Goal: Find contact information: Find contact information

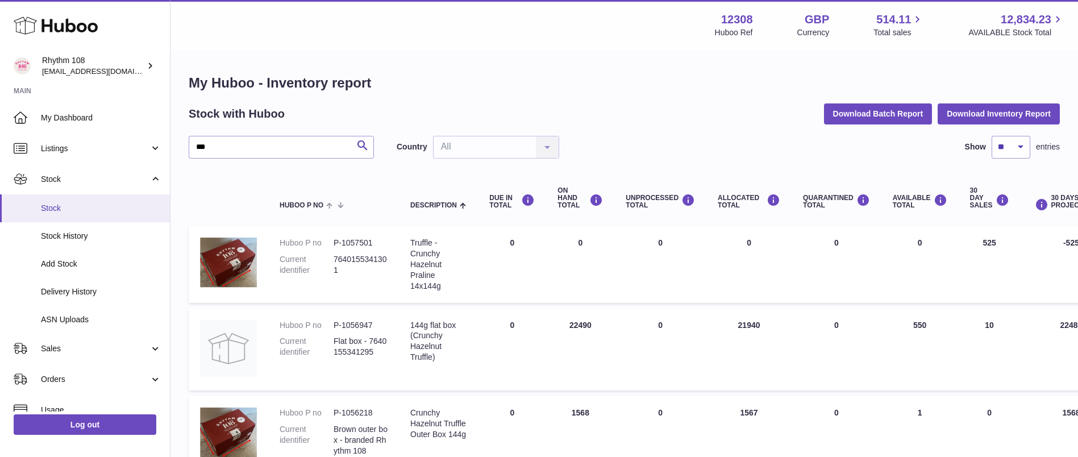
click at [70, 206] on span "Stock" at bounding box center [101, 208] width 120 height 11
drag, startPoint x: 289, startPoint y: 144, endPoint x: 140, endPoint y: 136, distance: 148.5
click at [140, 136] on div "Huboo Rhythm 108 orders@rhythm108.com Main My Dashboard Listings Not with Huboo…" at bounding box center [539, 347] width 1078 height 694
type input "**"
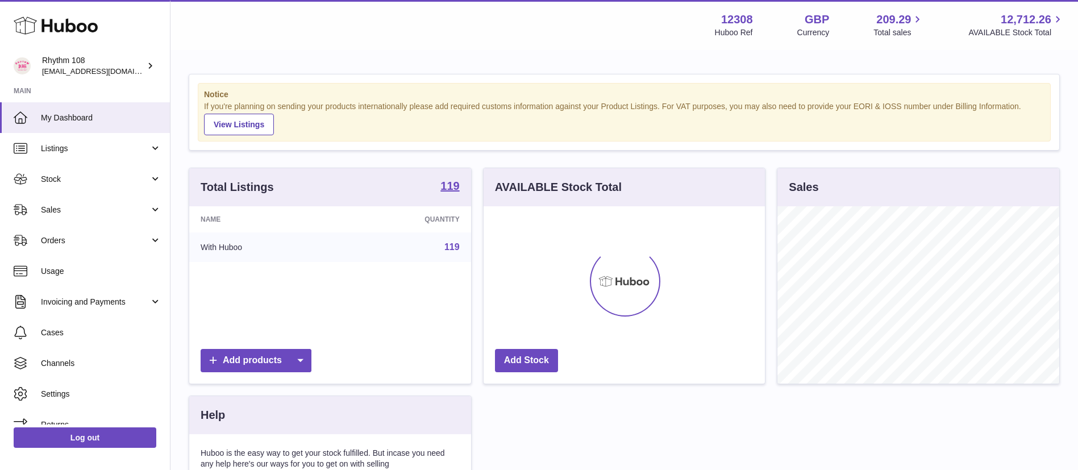
scroll to position [177, 281]
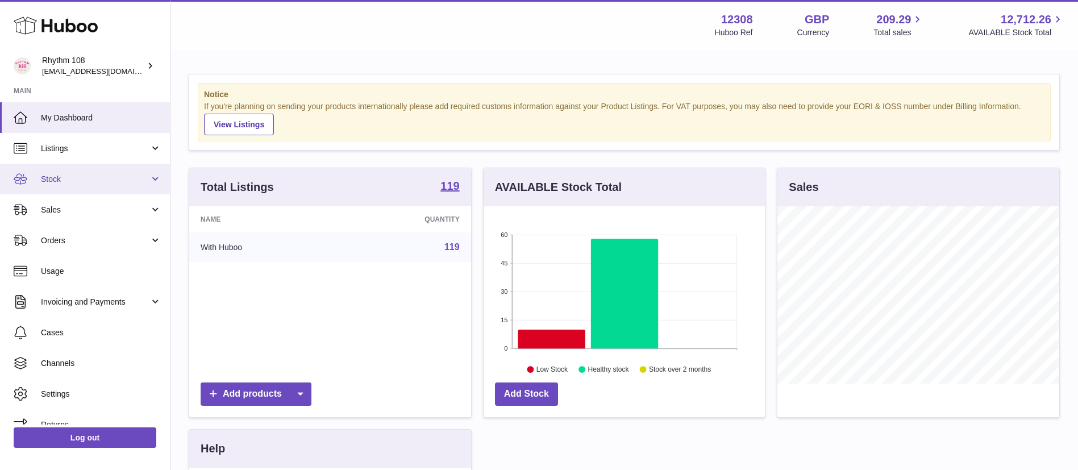
click at [66, 174] on span "Stock" at bounding box center [95, 179] width 109 height 11
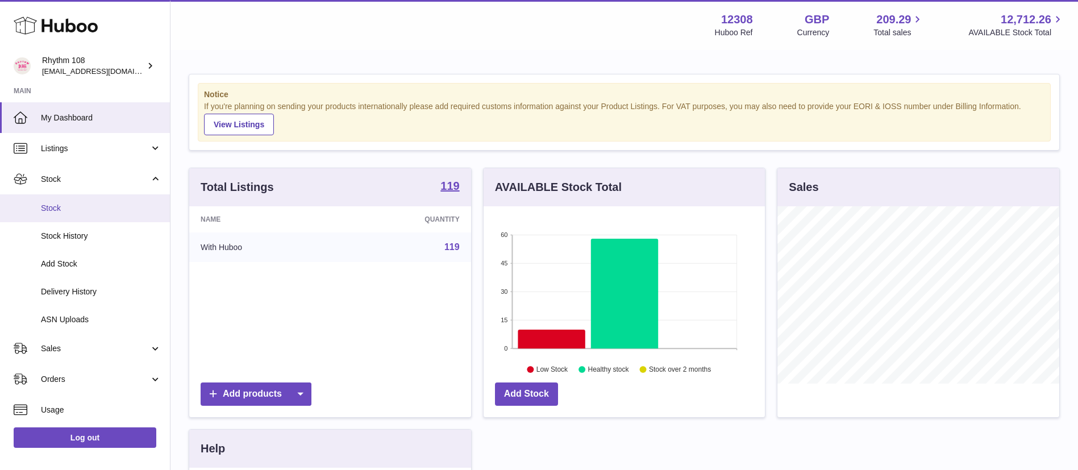
click at [94, 206] on span "Stock" at bounding box center [101, 208] width 120 height 11
click at [67, 217] on link "Stock" at bounding box center [85, 208] width 170 height 28
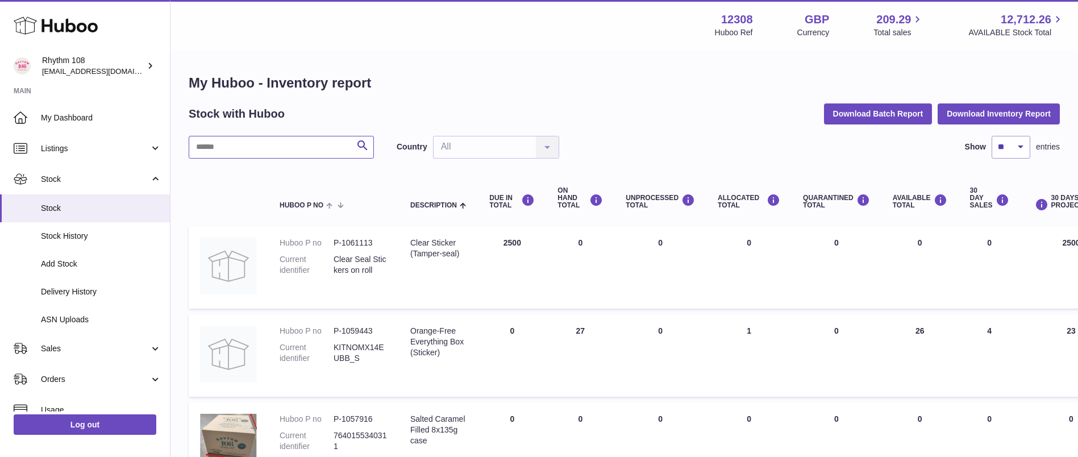
click at [274, 151] on input "text" at bounding box center [281, 147] width 185 height 23
type input "**"
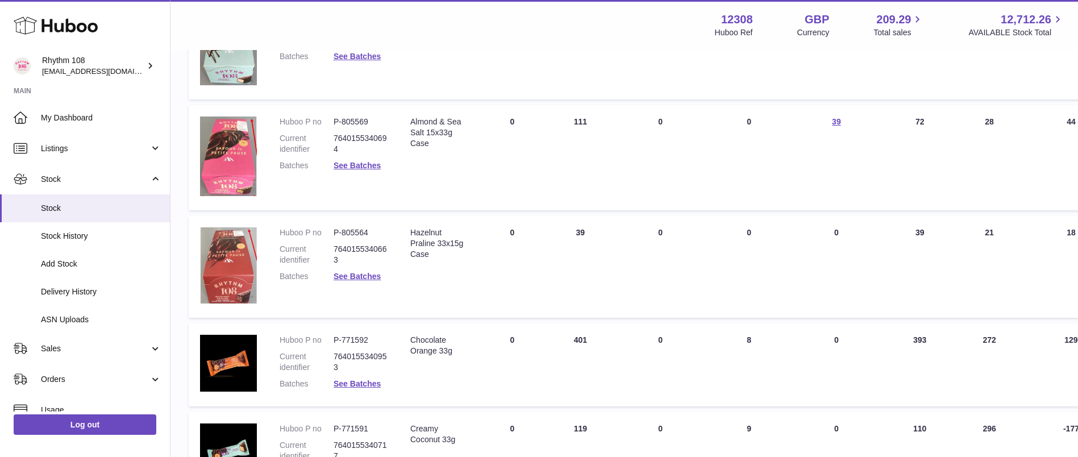
scroll to position [597, 0]
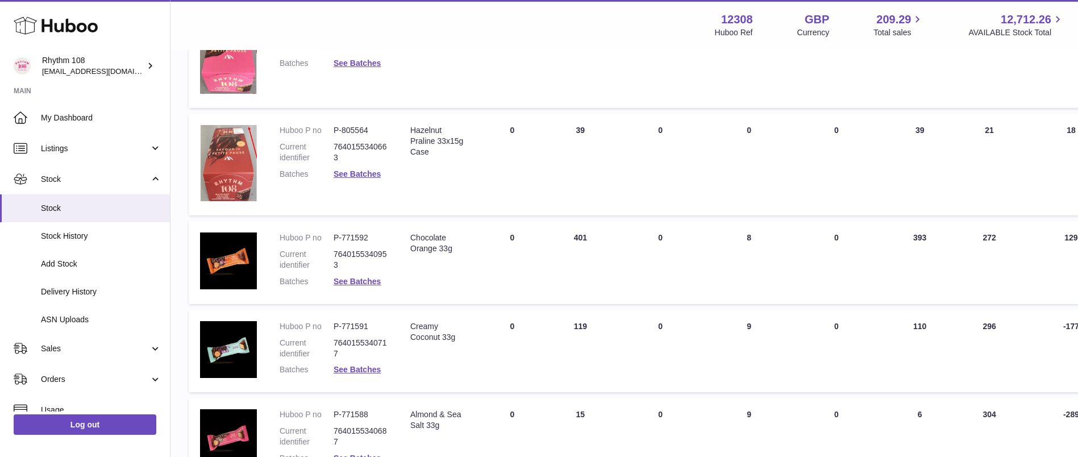
drag, startPoint x: 926, startPoint y: 237, endPoint x: 905, endPoint y: 236, distance: 21.6
click at [905, 236] on td "AVAILABLE Total 393" at bounding box center [919, 262] width 77 height 83
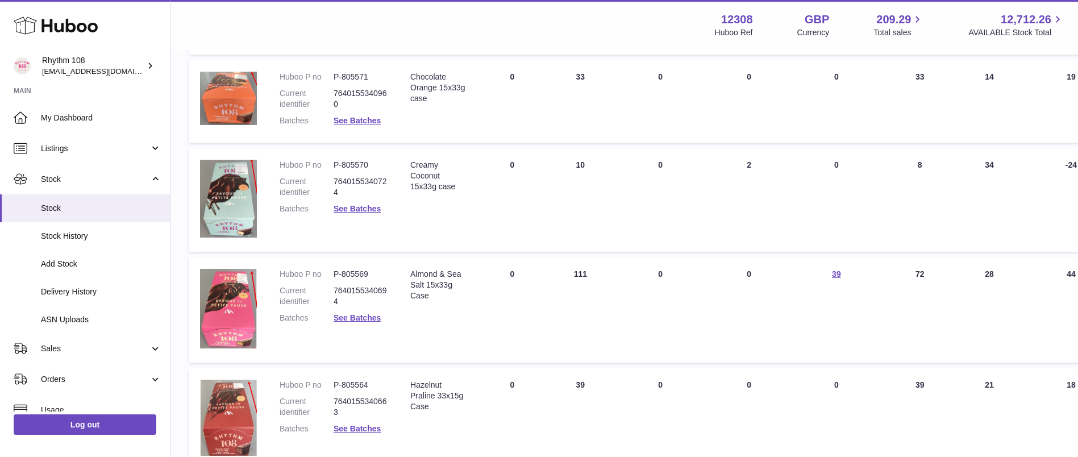
scroll to position [341, 0]
drag, startPoint x: 928, startPoint y: 74, endPoint x: 909, endPoint y: 74, distance: 18.8
click at [909, 74] on td "AVAILABLE Total 33" at bounding box center [919, 102] width 77 height 83
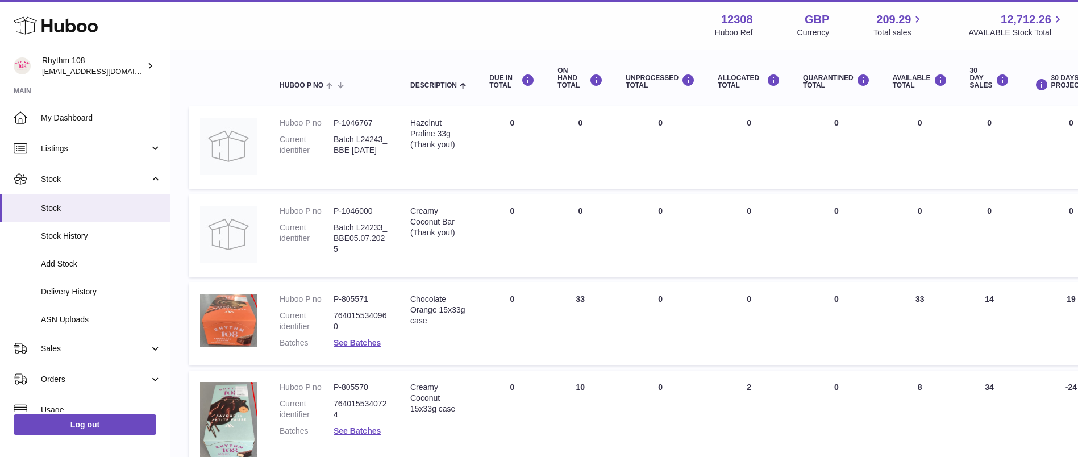
scroll to position [85, 0]
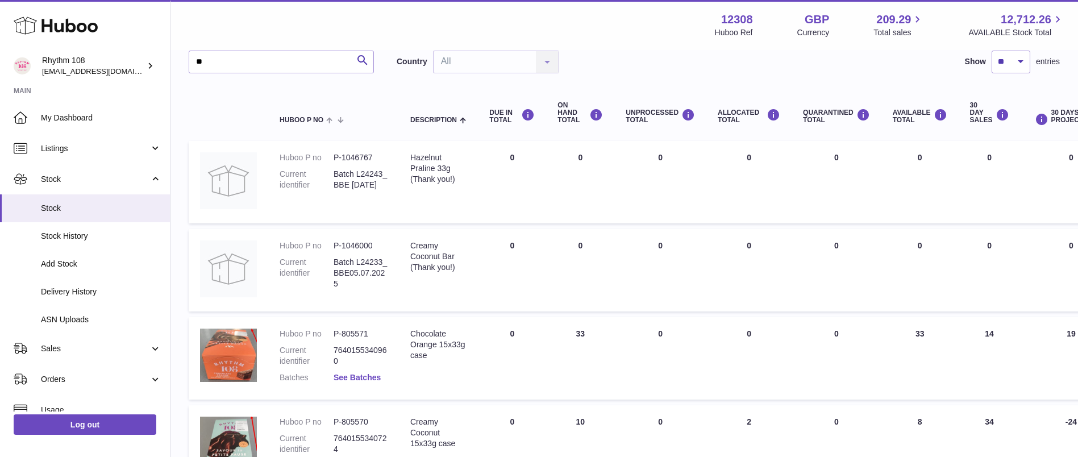
click at [372, 378] on link "See Batches" at bounding box center [357, 377] width 47 height 9
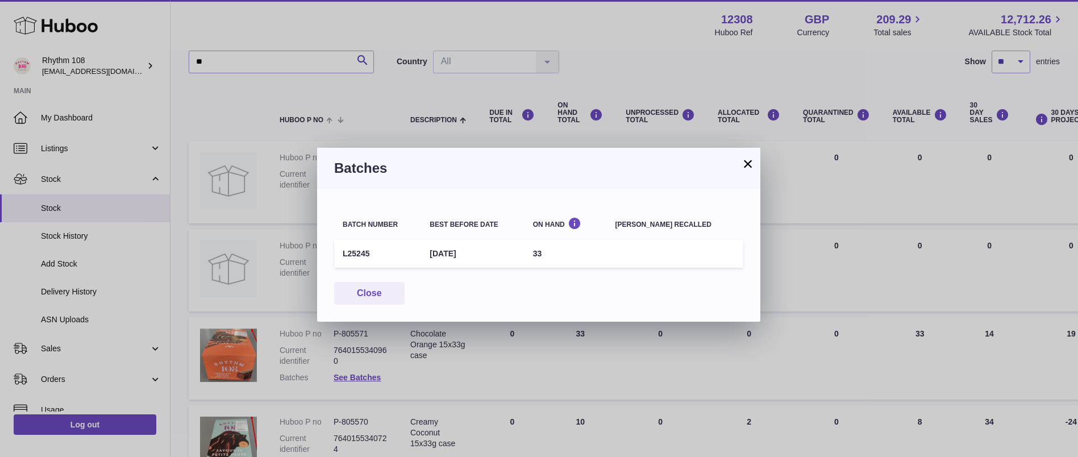
click at [887, 365] on div "× Batches Batch number Best before date On Hand Batch recalled L25245 13th Jul …" at bounding box center [539, 228] width 1078 height 457
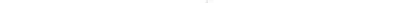
scroll to position [597, 0]
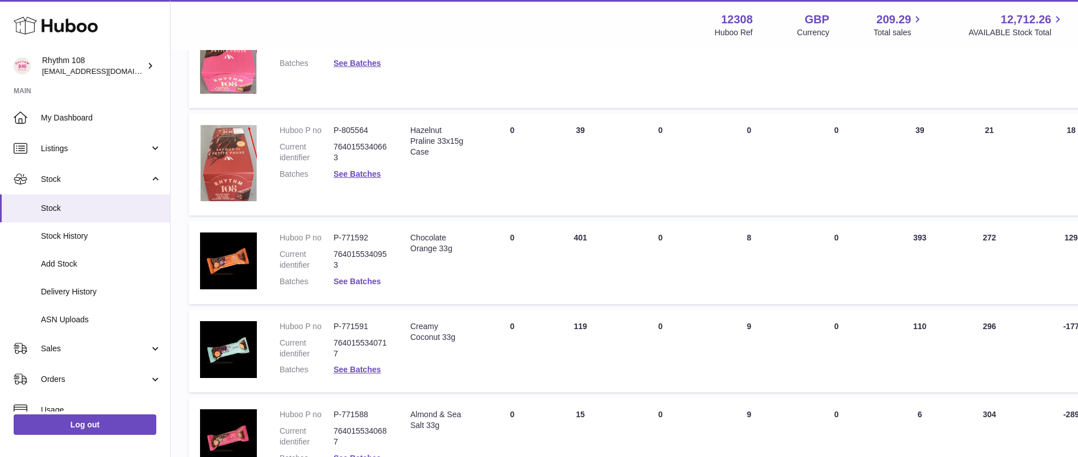
click at [363, 277] on link "See Batches" at bounding box center [357, 281] width 47 height 9
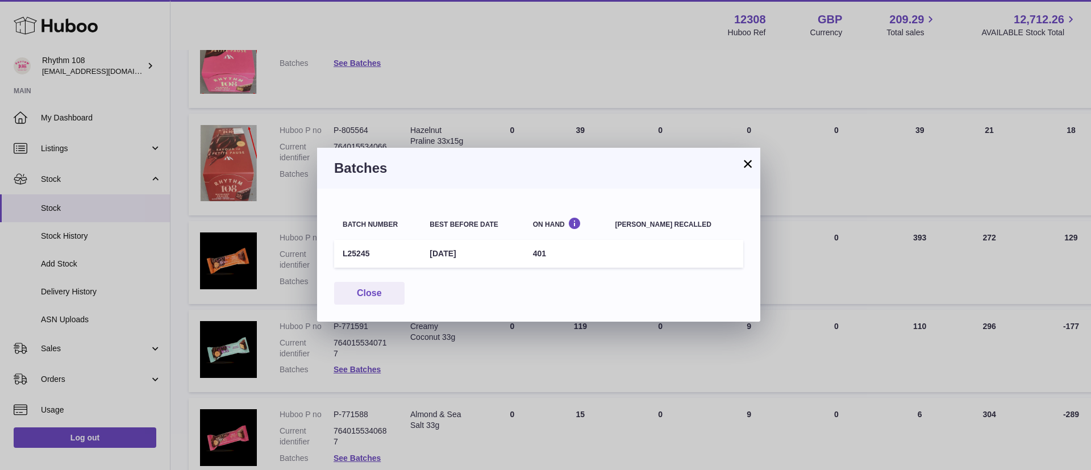
click at [602, 278] on div "Batch number Best before date On Hand Batch recalled L25245 13th Jul 2026 401 C…" at bounding box center [538, 255] width 443 height 133
click at [740, 173] on h3 "Batches" at bounding box center [538, 168] width 409 height 18
click at [752, 169] on button "×" at bounding box center [748, 164] width 14 height 14
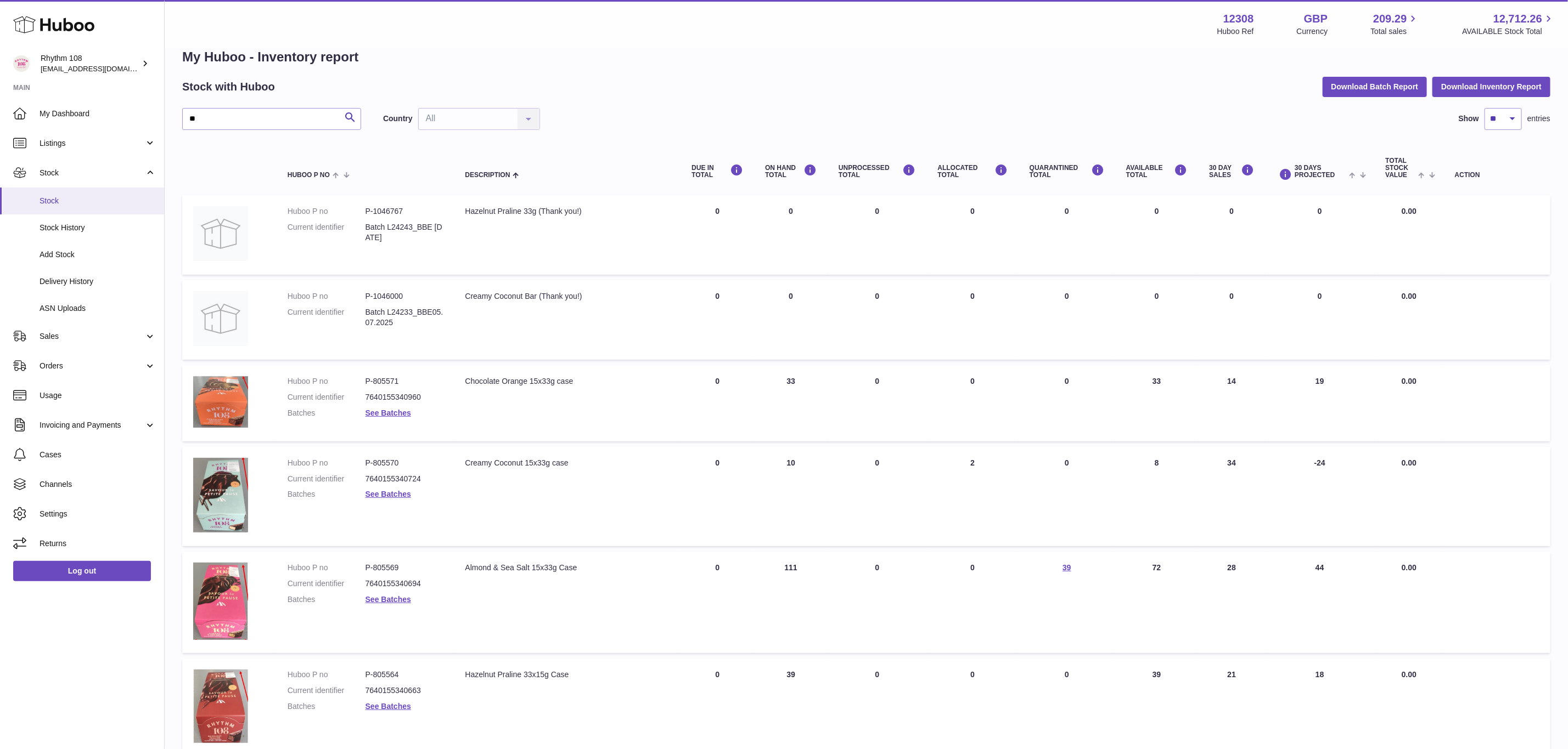
scroll to position [0, 0]
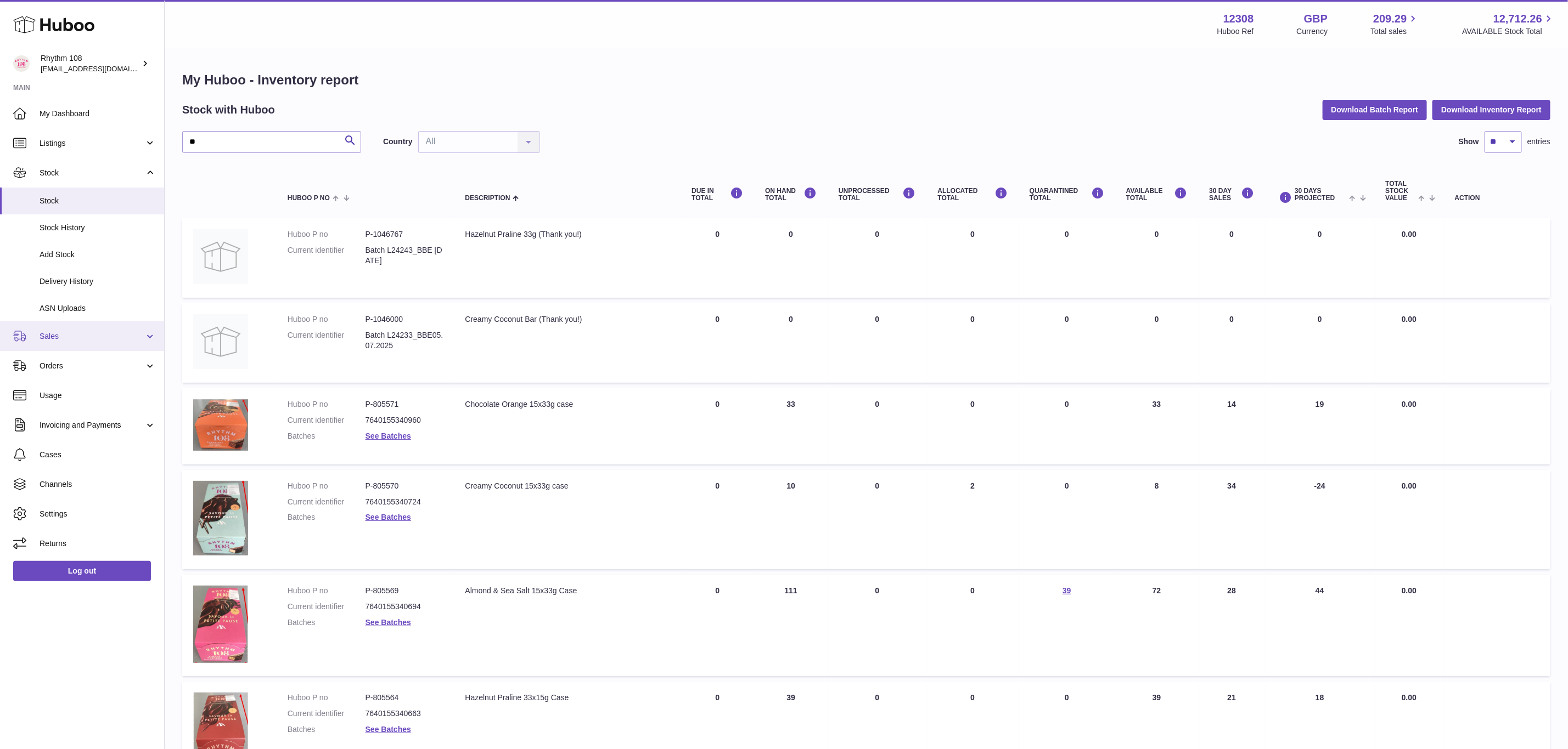
click at [56, 349] on link "Sales" at bounding box center [82, 336] width 164 height 30
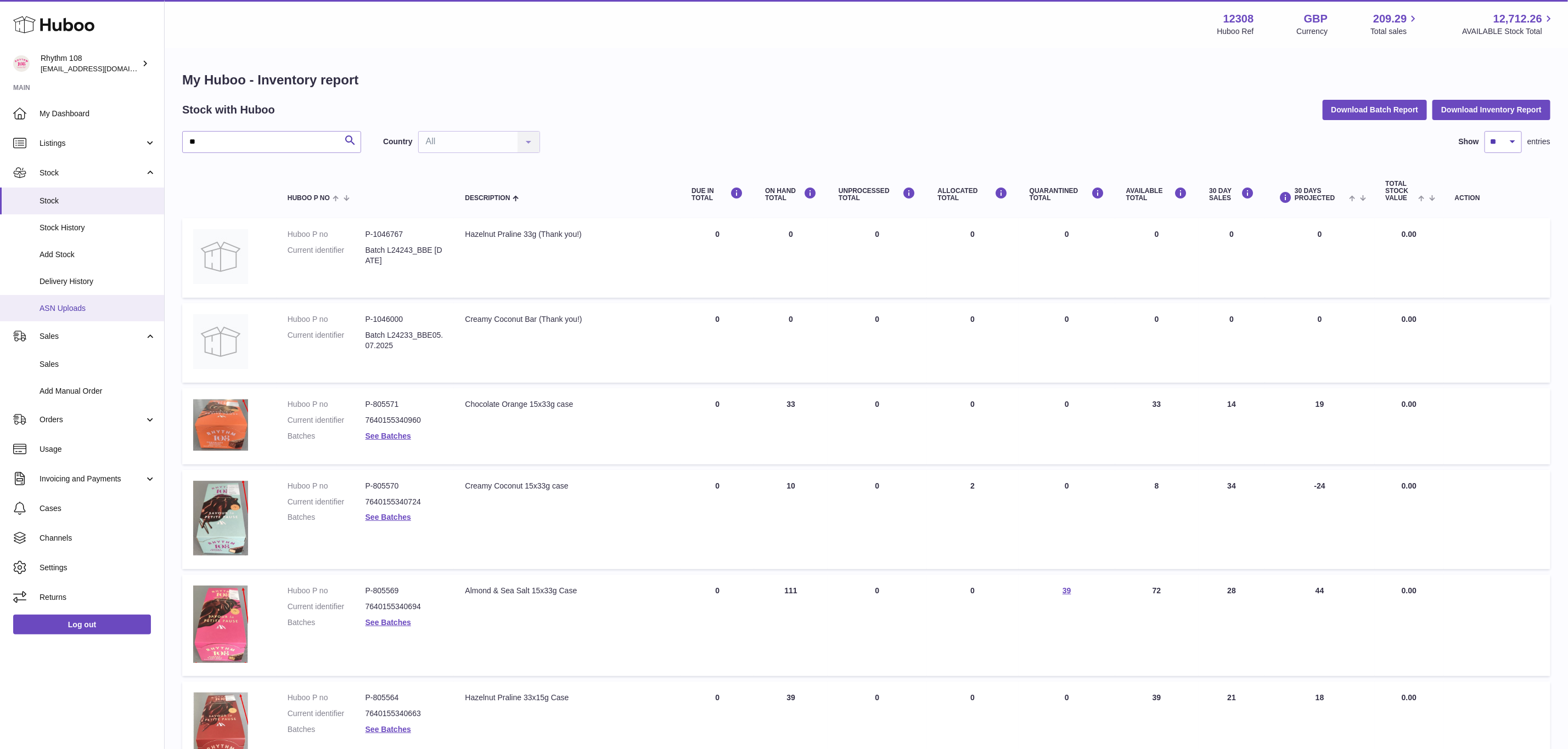
drag, startPoint x: 77, startPoint y: 365, endPoint x: 115, endPoint y: 313, distance: 64.4
click at [78, 365] on span "Sales" at bounding box center [98, 364] width 116 height 11
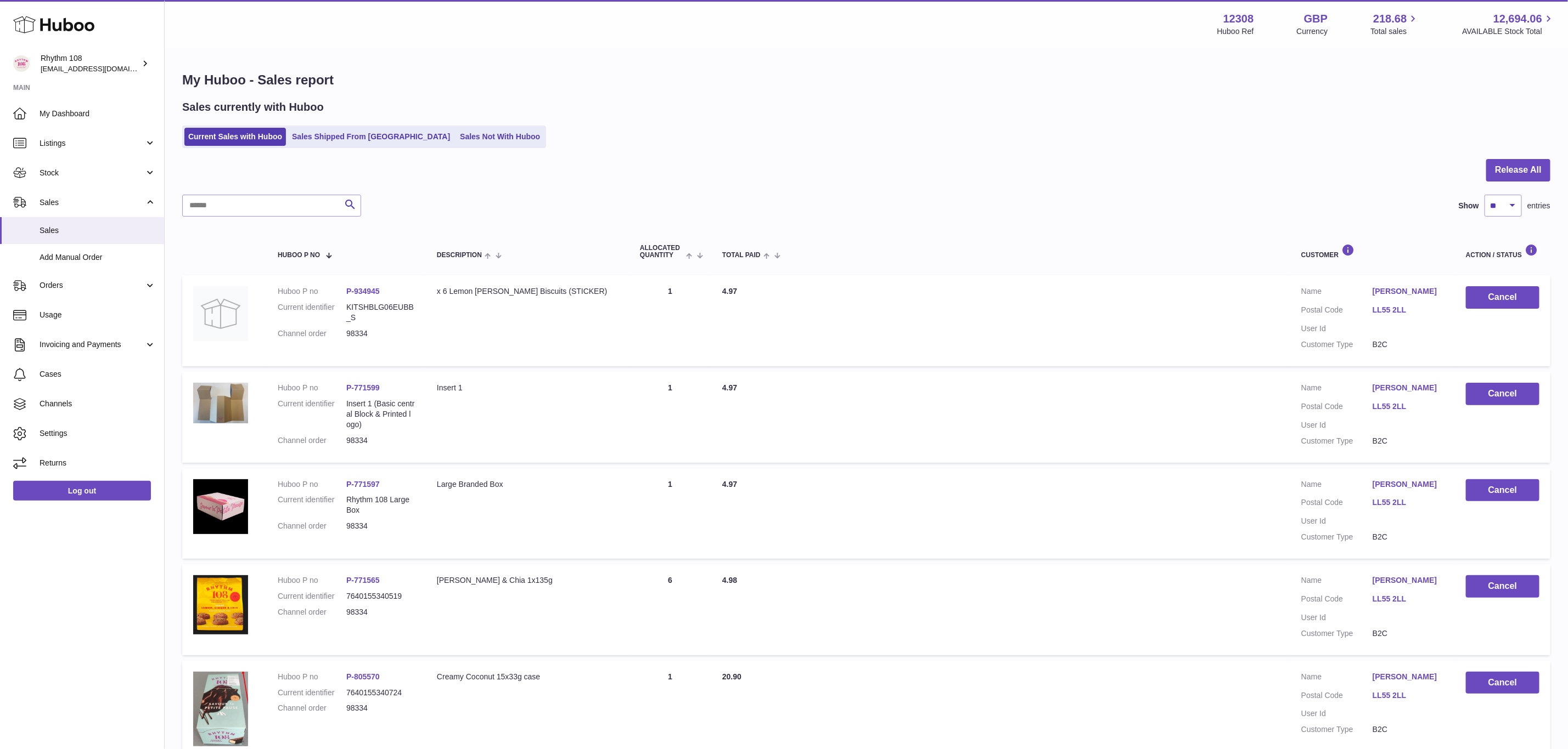
click at [335, 125] on ul "Current Sales with Huboo Sales Shipped From Huboo Sales Not With Huboo" at bounding box center [364, 136] width 364 height 22
click at [336, 125] on ul "Current Sales with Huboo Sales Shipped From Huboo Sales Not With Huboo" at bounding box center [364, 136] width 364 height 22
click at [336, 131] on link "Sales Shipped From [GEOGRAPHIC_DATA]" at bounding box center [371, 136] width 166 height 18
click at [312, 132] on link "Sales Shipped From [GEOGRAPHIC_DATA]" at bounding box center [371, 136] width 166 height 18
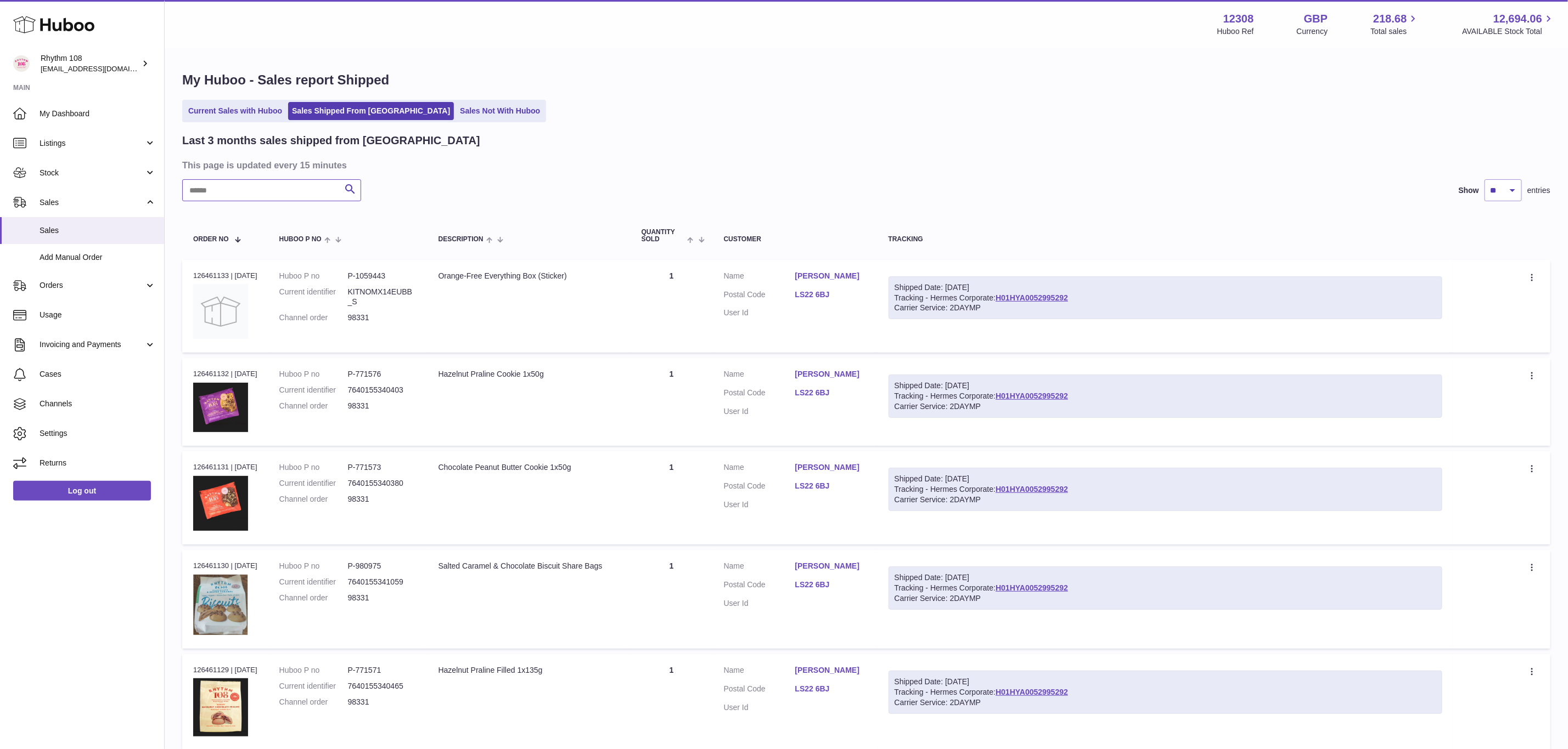
click at [272, 194] on input "text" at bounding box center [271, 190] width 179 height 22
click at [301, 187] on input "text" at bounding box center [271, 190] width 179 height 22
paste input "*****"
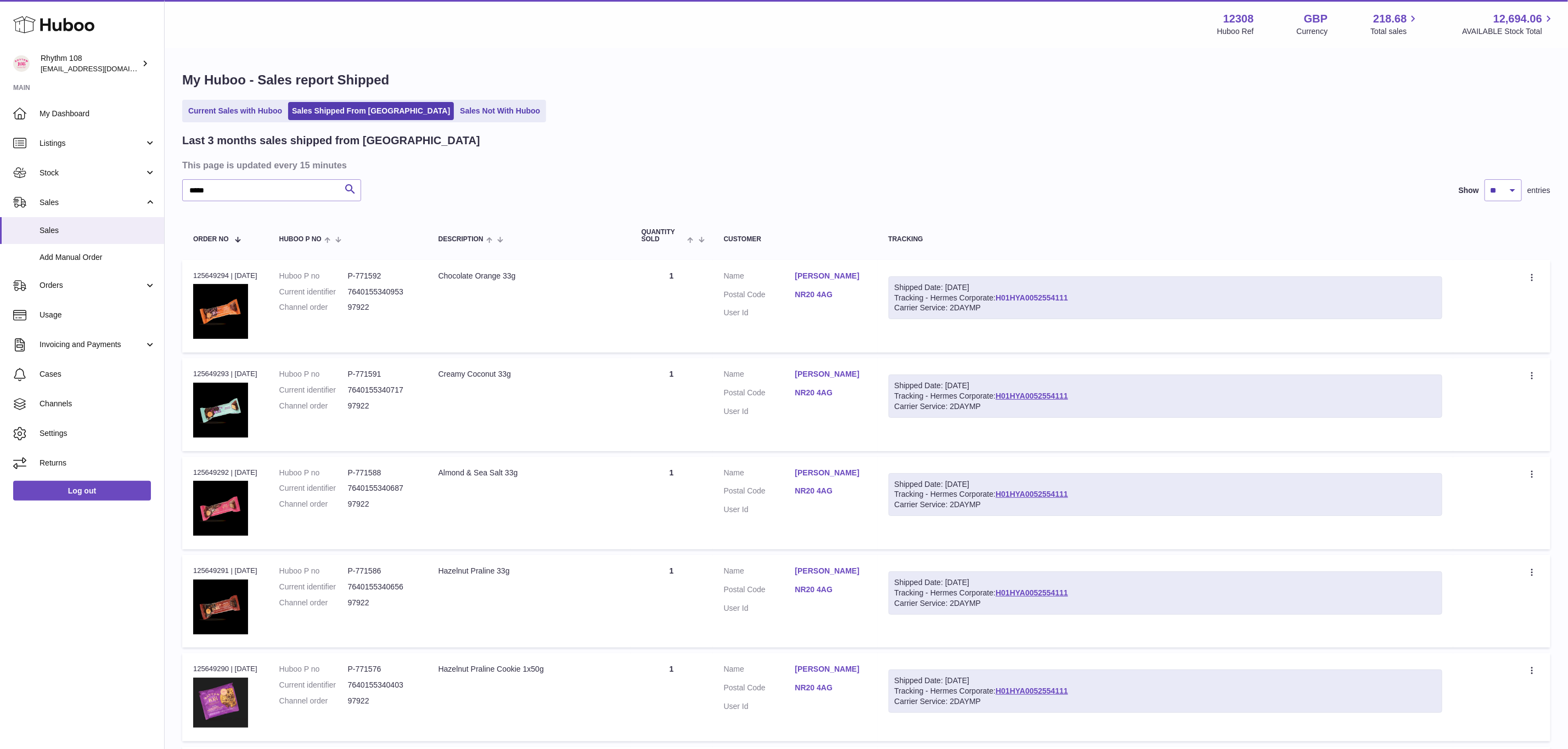
click at [1064, 296] on link "H01HYA0052554111" at bounding box center [1031, 297] width 72 height 9
click at [815, 288] on dl "Customer Name [PERSON_NAME] Postal Code NR20 4AG User Id" at bounding box center [796, 297] width 143 height 53
click at [820, 287] on dl "Customer Name [PERSON_NAME] Postal Code NR20 4AG User Id" at bounding box center [796, 297] width 143 height 53
click at [824, 271] on link "[PERSON_NAME]" at bounding box center [830, 276] width 71 height 11
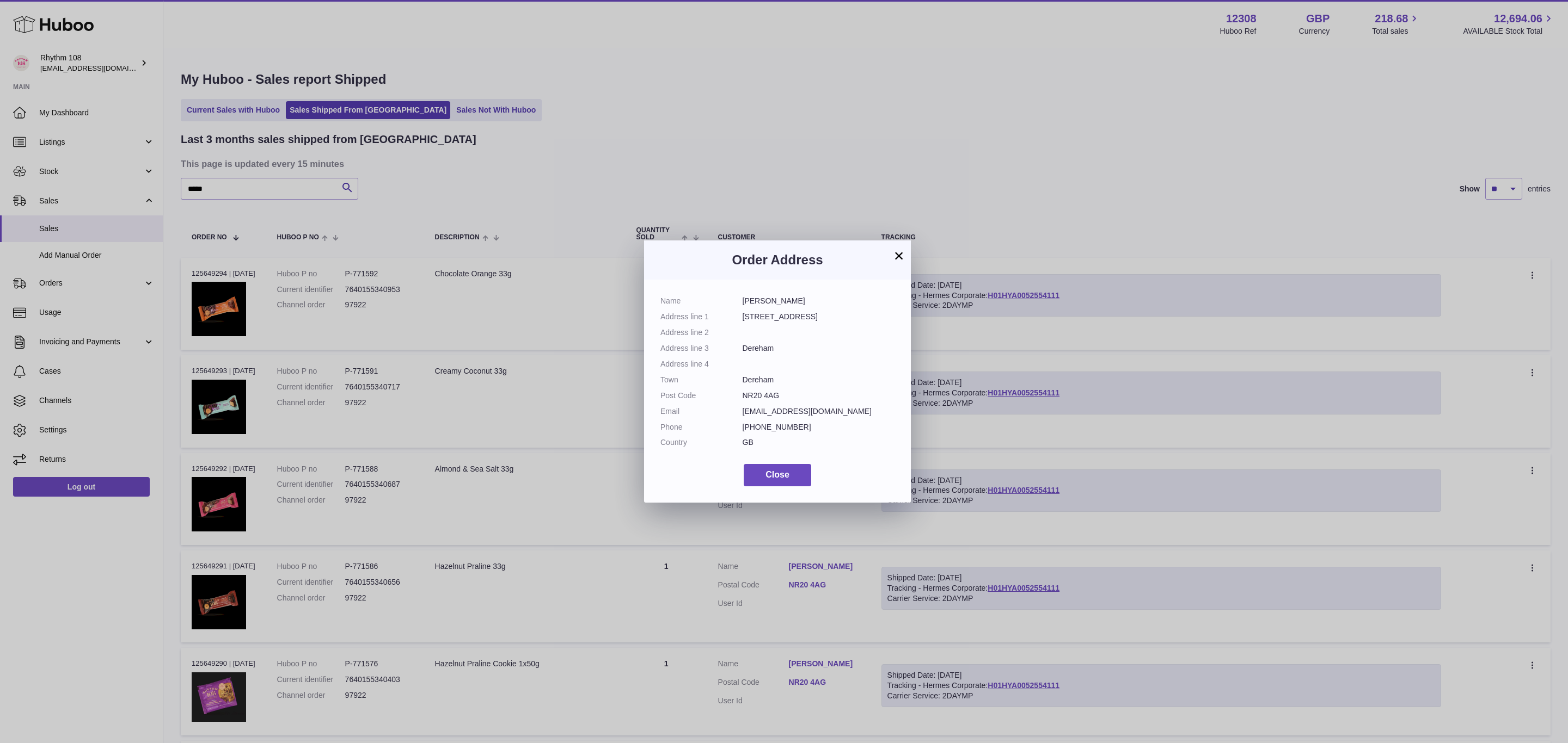
drag, startPoint x: 835, startPoint y: 409, endPoint x: 739, endPoint y: 410, distance: 96.0
click at [739, 410] on dl "Name [PERSON_NAME] Address line [STREET_ADDRESS] Address line 2 Address line 3 …" at bounding box center [777, 374] width 234 height 157
copy dl "[EMAIL_ADDRESS][DOMAIN_NAME]"
click at [814, 432] on dd "[PHONE_NUMBER]" at bounding box center [818, 427] width 152 height 11
drag, startPoint x: 808, startPoint y: 423, endPoint x: 740, endPoint y: 425, distance: 68.0
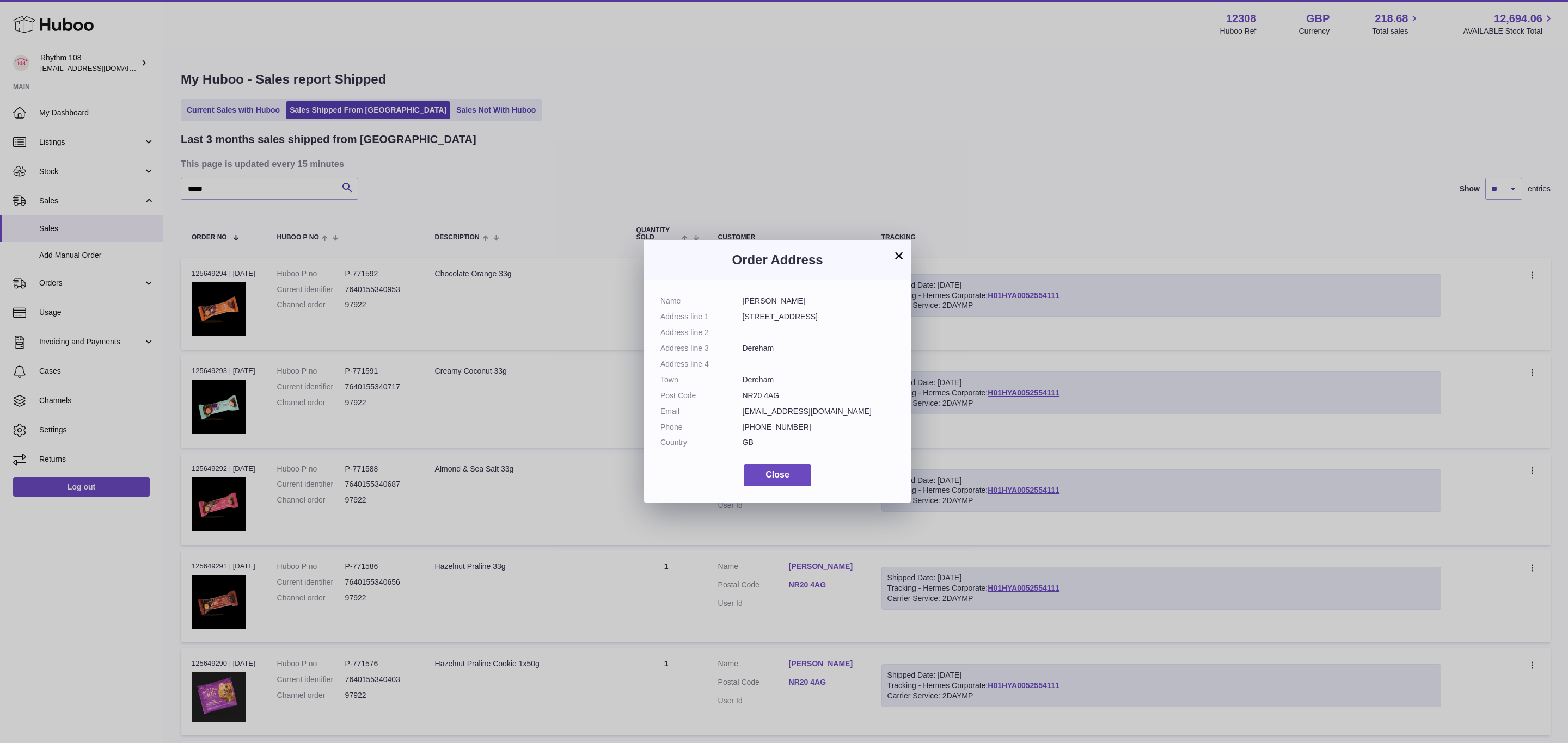
click at [740, 425] on dl "Name [PERSON_NAME] Address line [STREET_ADDRESS] Address line 2 Address line 3 …" at bounding box center [777, 374] width 234 height 157
copy dl "[PHONE_NUMBER]"
drag, startPoint x: 784, startPoint y: 395, endPoint x: 739, endPoint y: 395, distance: 45.0
click at [739, 395] on dl "Name [PERSON_NAME] Address line [STREET_ADDRESS] Address line 2 Address line 3 …" at bounding box center [777, 374] width 234 height 157
copy dl "NR20 4AG"
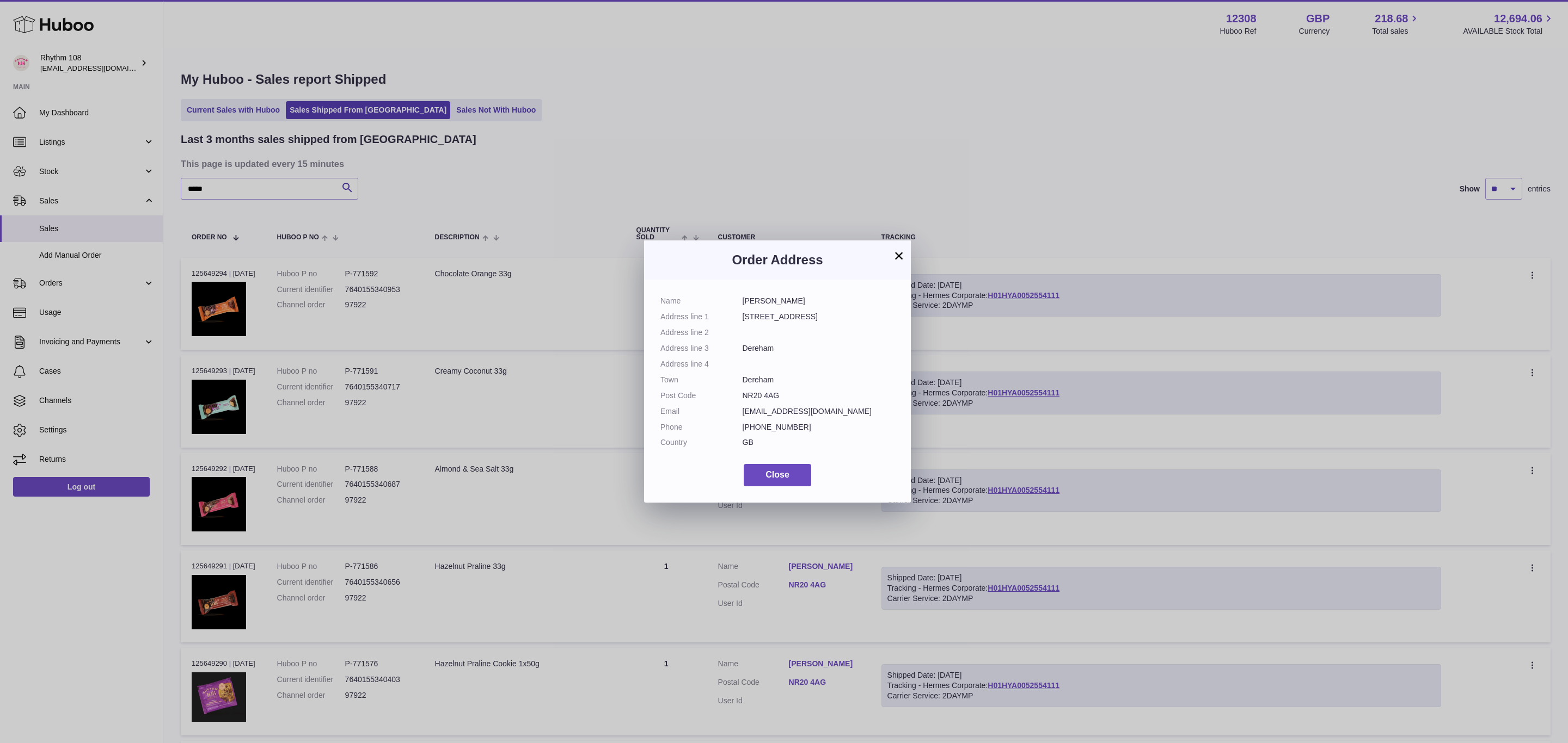
click at [236, 190] on div "× Order Address Name [PERSON_NAME] Address line [STREET_ADDRESS] Address line 2…" at bounding box center [784, 372] width 1568 height 743
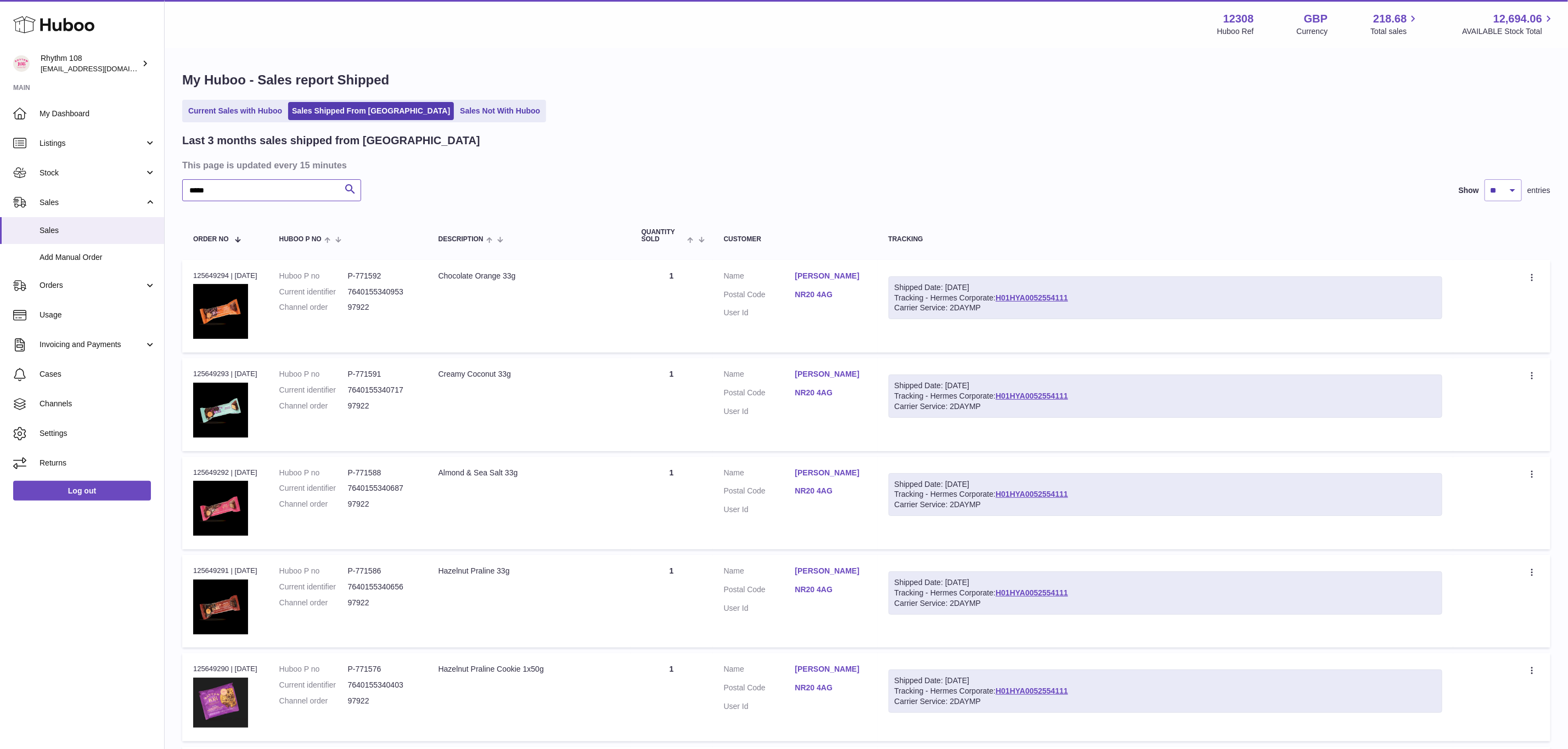
click at [238, 191] on input "*****" at bounding box center [271, 190] width 179 height 22
type input "*"
type input "*********"
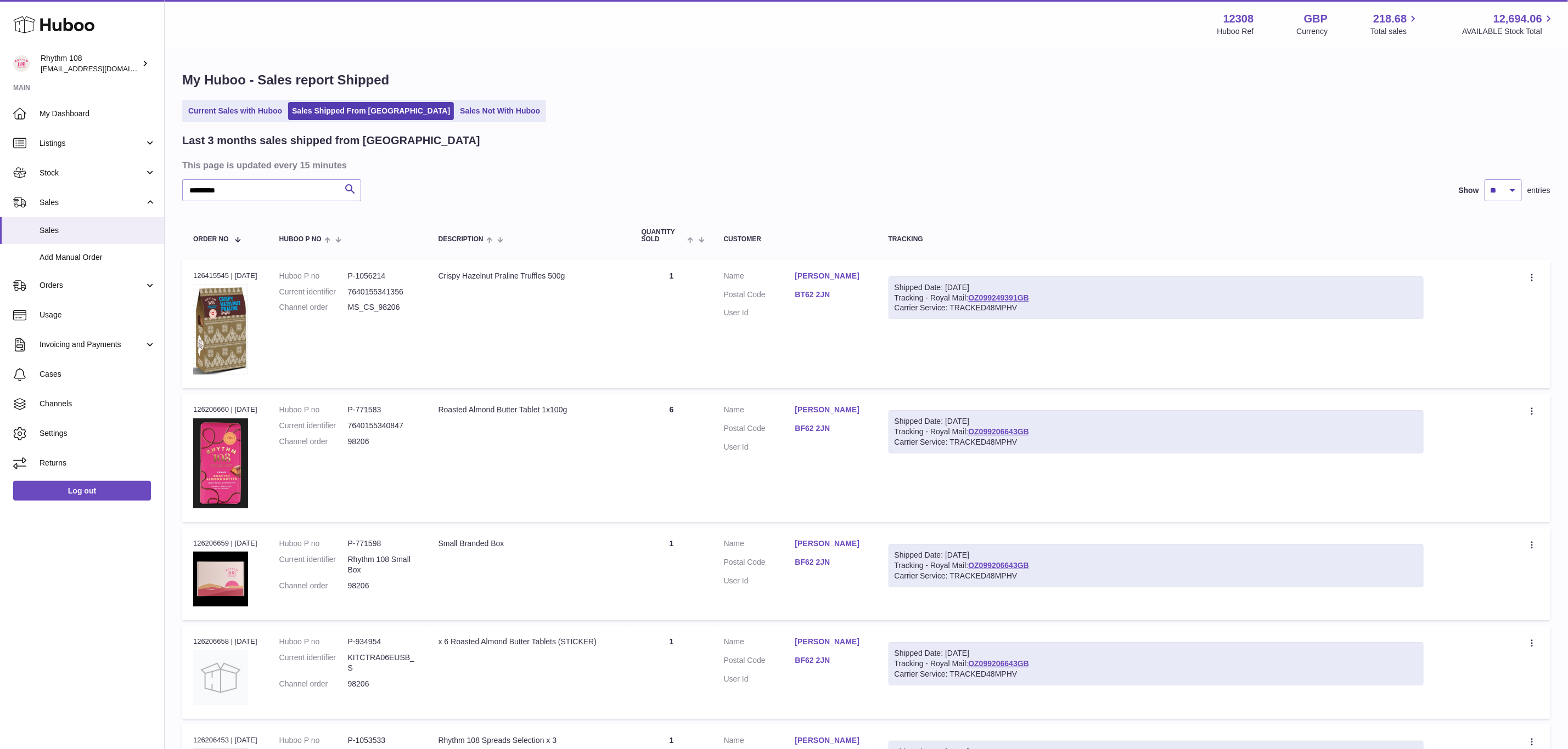
click at [407, 305] on dd "MS_CS_98206" at bounding box center [381, 307] width 69 height 11
click at [819, 298] on dd "BT62 2JN" at bounding box center [830, 296] width 71 height 14
click at [818, 291] on link "BT62 2JN" at bounding box center [830, 294] width 71 height 11
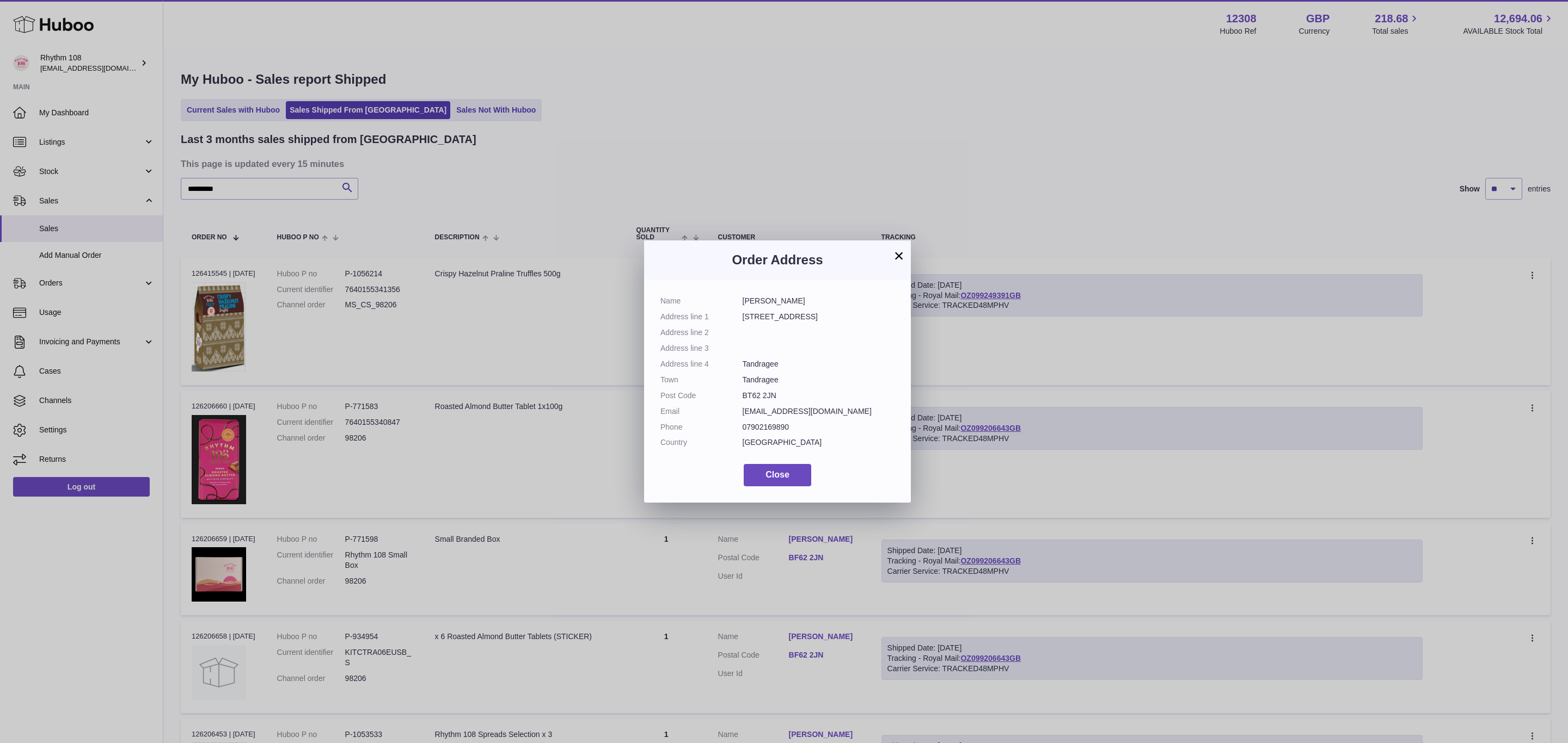
drag, startPoint x: 790, startPoint y: 424, endPoint x: 741, endPoint y: 423, distance: 49.0
click at [742, 423] on dd "07902169890" at bounding box center [818, 427] width 152 height 11
copy dd "07902169890"
drag, startPoint x: 783, startPoint y: 398, endPoint x: 733, endPoint y: 395, distance: 50.1
click at [733, 395] on dl "Name Ally Gray Address line [STREET_ADDRESS] Address line 2 Address line 3 Addr…" at bounding box center [777, 374] width 234 height 157
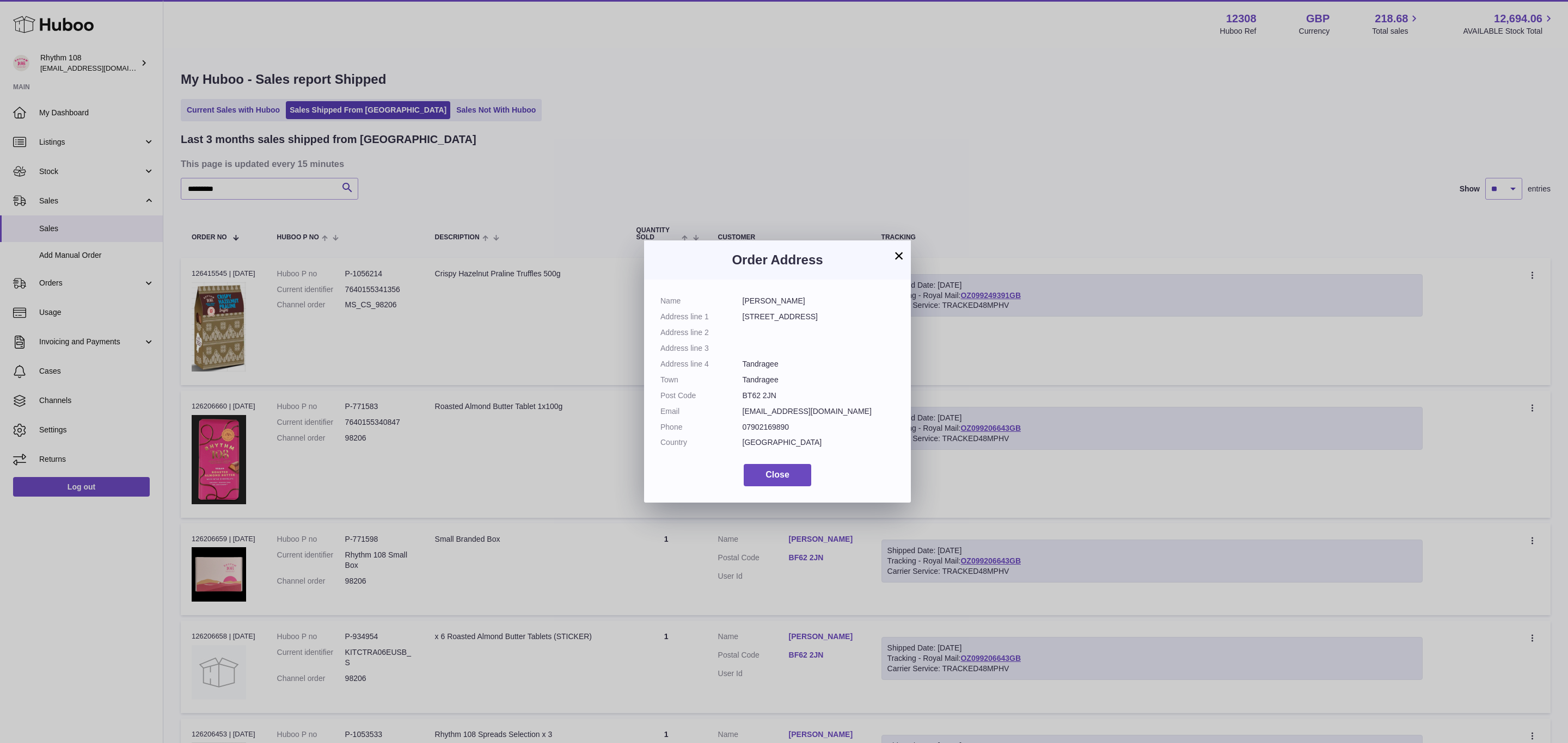
copy dl "BT62 2JN"
